Goal: Task Accomplishment & Management: Use online tool/utility

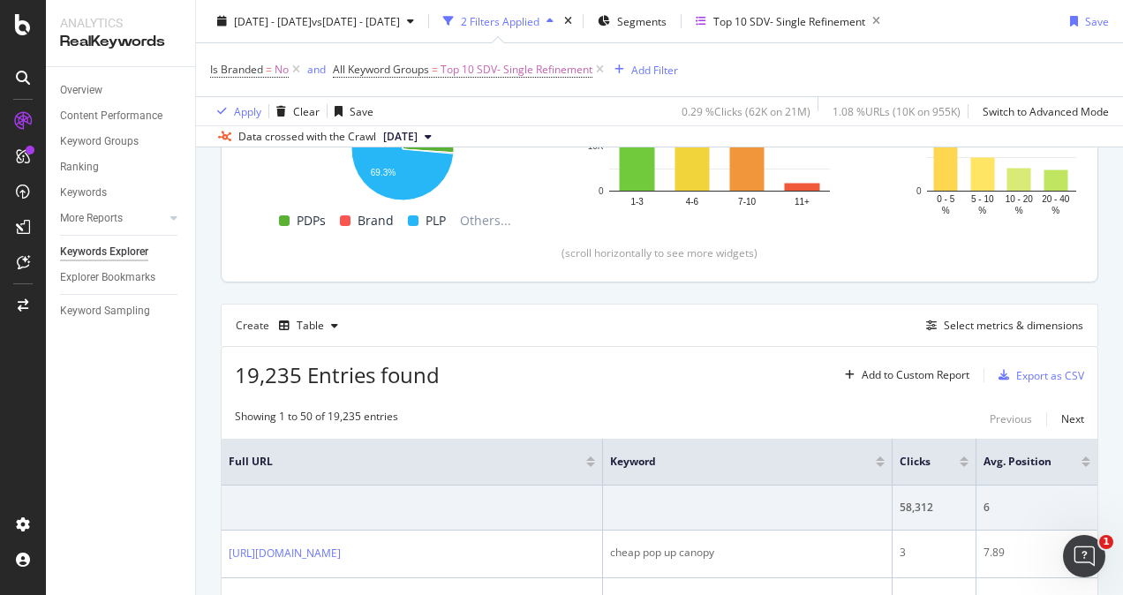
scroll to position [441, 0]
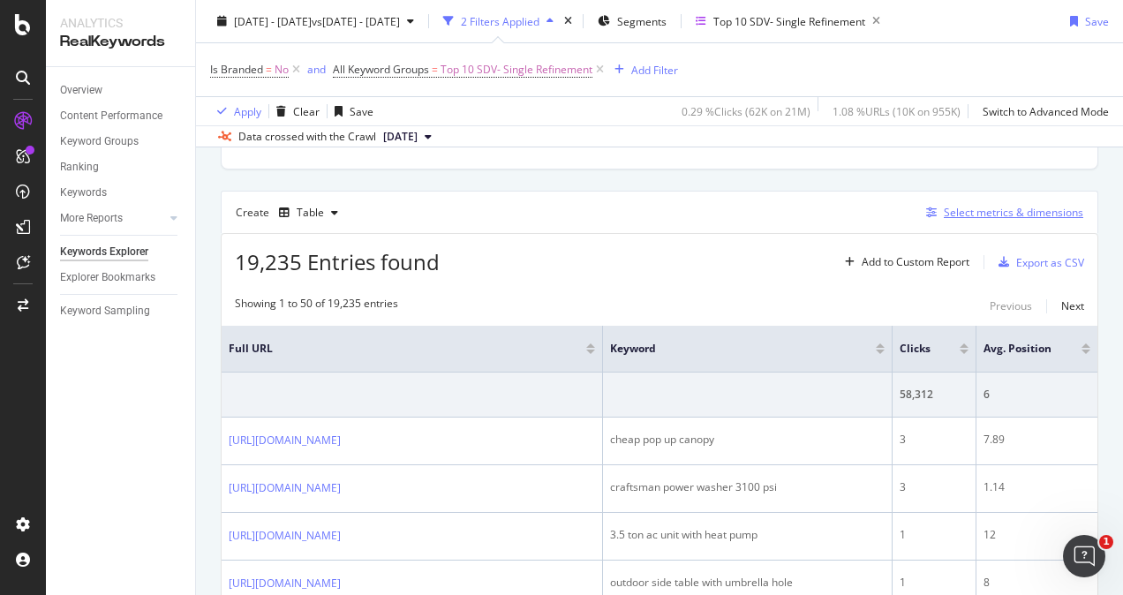
click at [1017, 210] on div "Select metrics & dimensions" at bounding box center [1012, 212] width 139 height 15
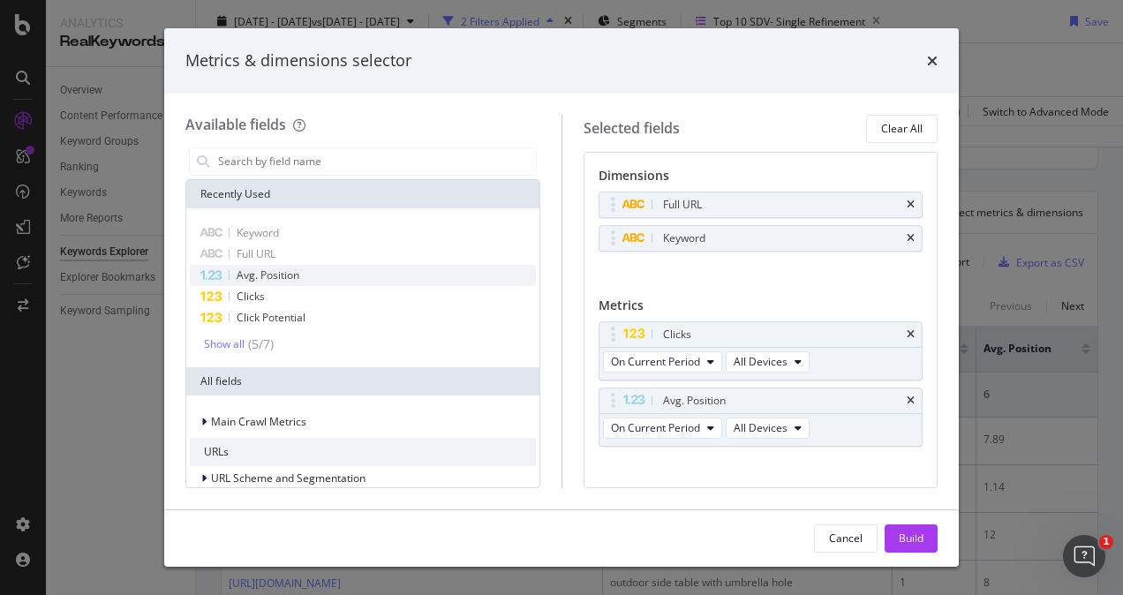
click at [270, 274] on span "Avg. Position" at bounding box center [268, 274] width 63 height 15
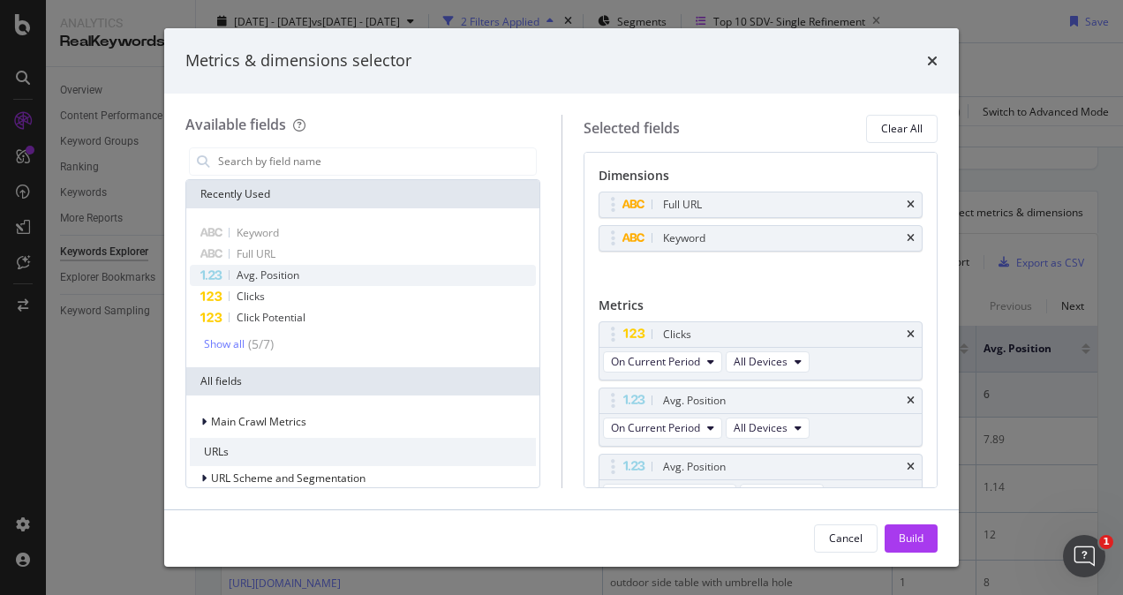
scroll to position [21, 0]
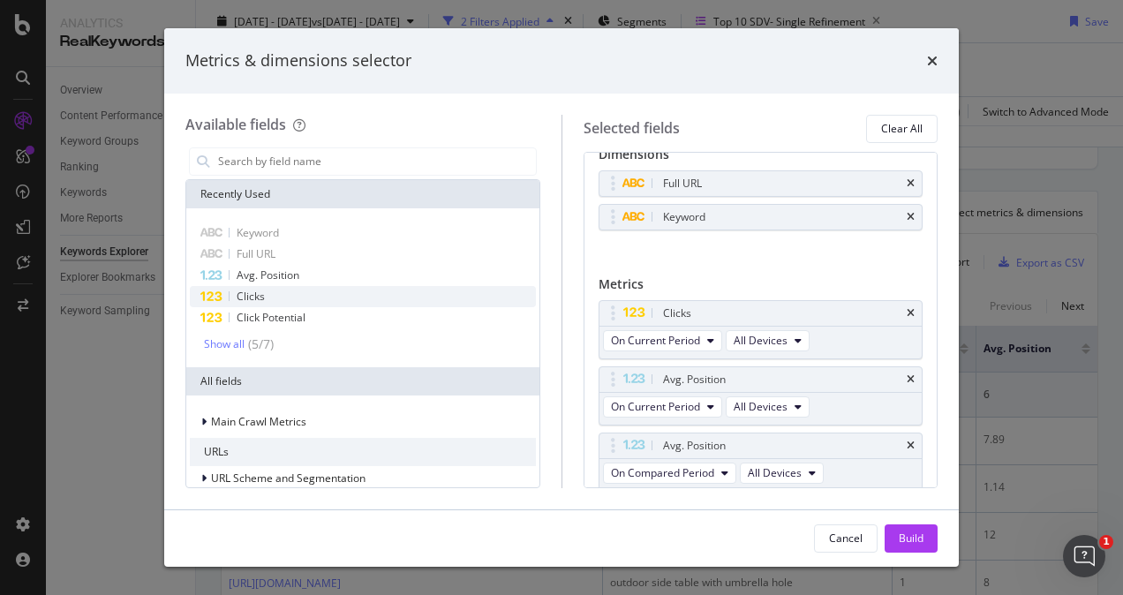
click at [265, 298] on div "Clicks" at bounding box center [363, 296] width 346 height 21
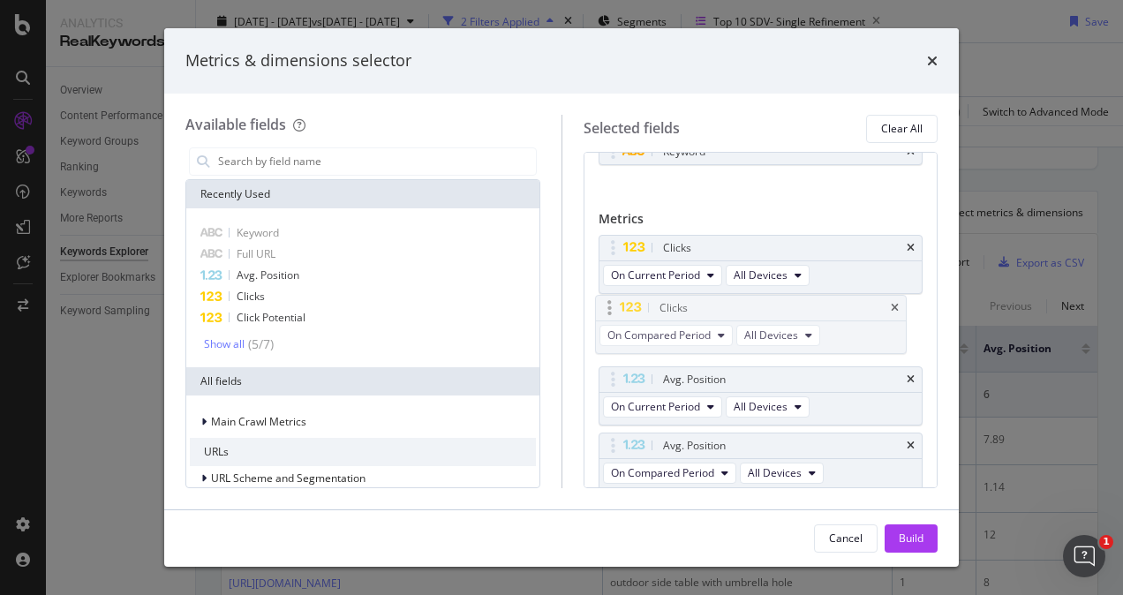
drag, startPoint x: 698, startPoint y: 440, endPoint x: 695, endPoint y: 305, distance: 134.2
click at [695, 305] on body "Analytics RealKeywords Overview Content Performance Keyword Groups Ranking Keyw…" at bounding box center [561, 297] width 1123 height 595
click at [919, 539] on div "Build" at bounding box center [910, 537] width 25 height 15
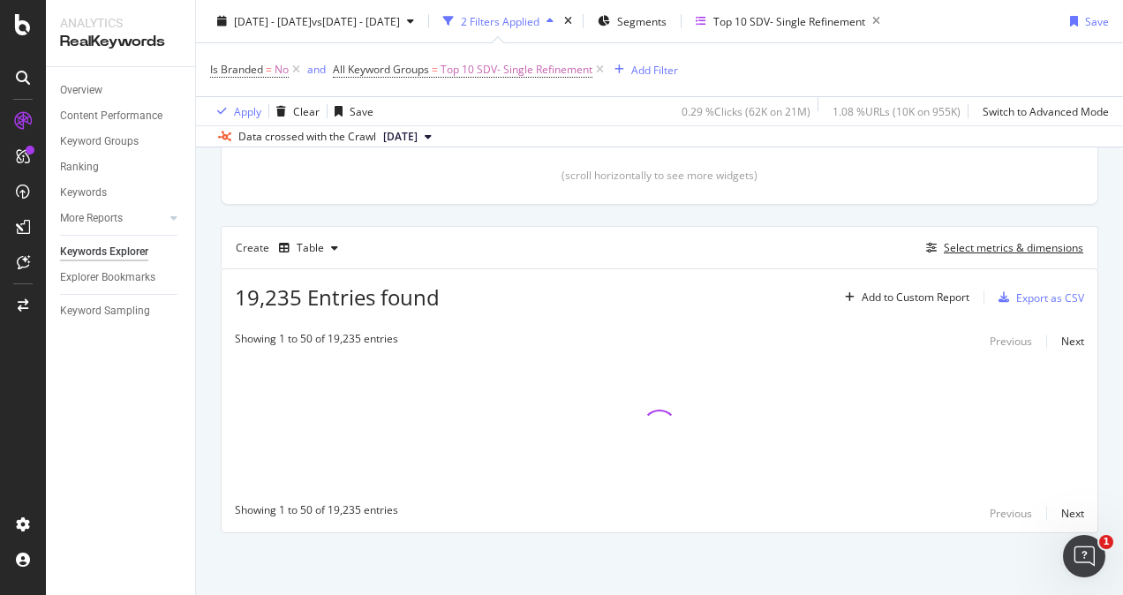
scroll to position [404, 0]
